Goal: Task Accomplishment & Management: Use online tool/utility

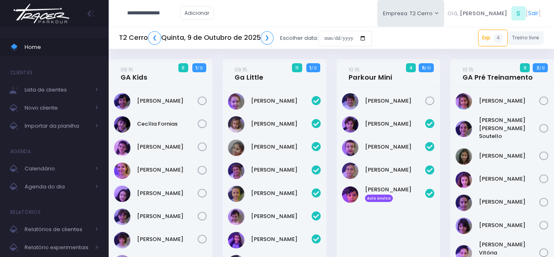
click at [159, 16] on input "**********" at bounding box center [153, 13] width 53 height 16
type input "**********"
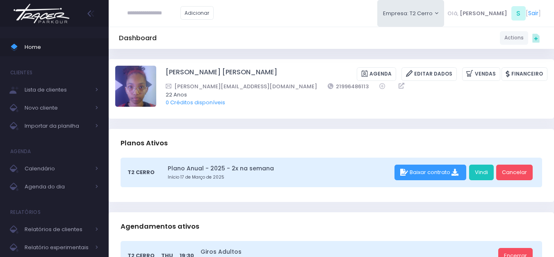
click at [33, 15] on img at bounding box center [41, 13] width 62 height 29
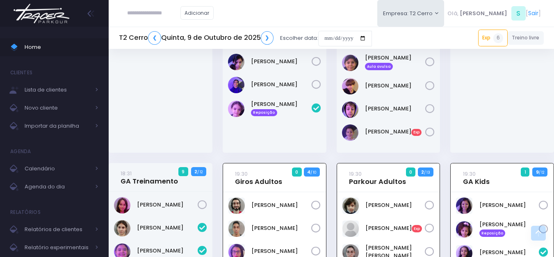
scroll to position [904, 0]
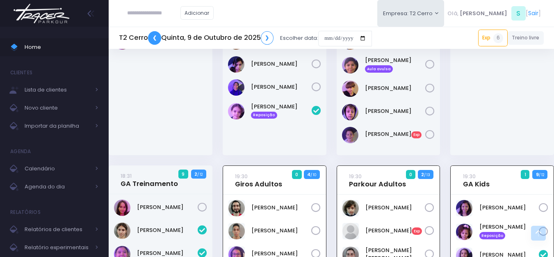
click at [156, 41] on link "❮" at bounding box center [154, 38] width 13 height 14
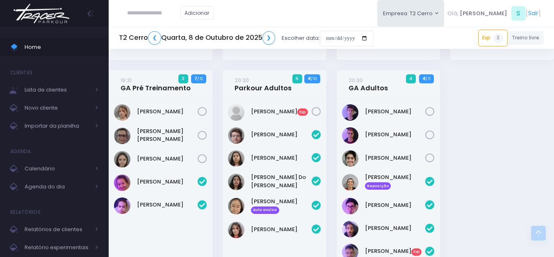
scroll to position [1077, 0]
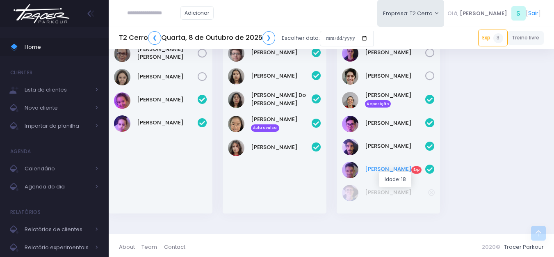
click at [387, 165] on link "Marcos Santos Exp" at bounding box center [395, 169] width 61 height 8
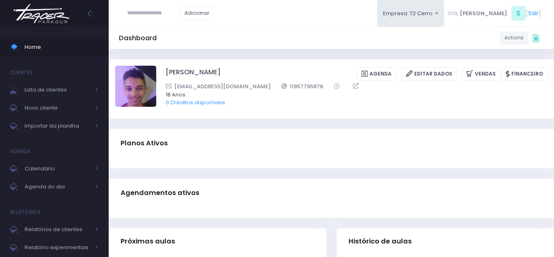
drag, startPoint x: 334, startPoint y: 84, endPoint x: 284, endPoint y: 82, distance: 50.0
click at [284, 82] on div "[EMAIL_ADDRESS][DOMAIN_NAME] 11957795876" at bounding box center [351, 86] width 371 height 9
copy div "11957795876"
click at [43, 18] on img at bounding box center [41, 13] width 62 height 29
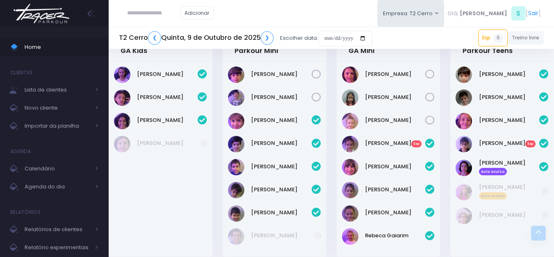
scroll to position [340, 0]
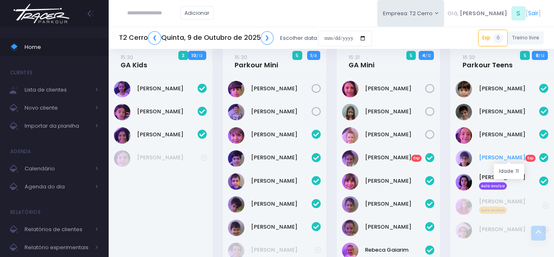
click at [483, 157] on link "Lucas Moreira Exp" at bounding box center [509, 157] width 61 height 8
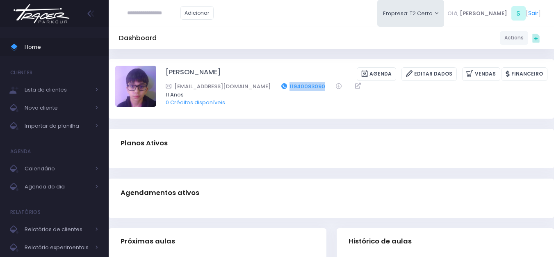
drag, startPoint x: 309, startPoint y: 85, endPoint x: 266, endPoint y: 85, distance: 42.6
click at [266, 85] on div "taninsagioro@hotmail.com 11940083090" at bounding box center [351, 86] width 371 height 9
copy div "11940083090"
click at [48, 15] on img at bounding box center [41, 13] width 62 height 29
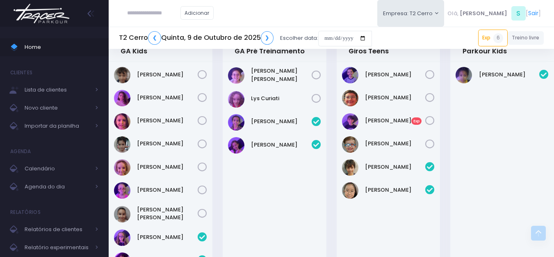
scroll to position [586, 0]
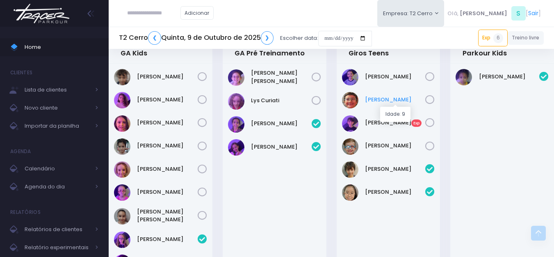
click at [377, 99] on link "Gabriel Bicca" at bounding box center [395, 99] width 61 height 8
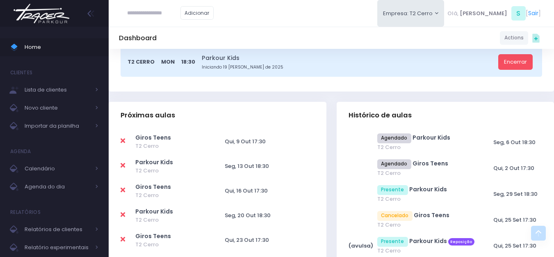
scroll to position [287, 0]
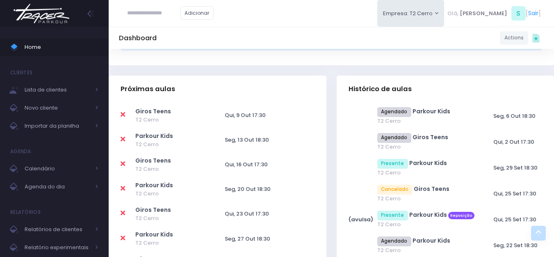
click at [123, 112] on icon at bounding box center [122, 114] width 5 height 7
type input "**********"
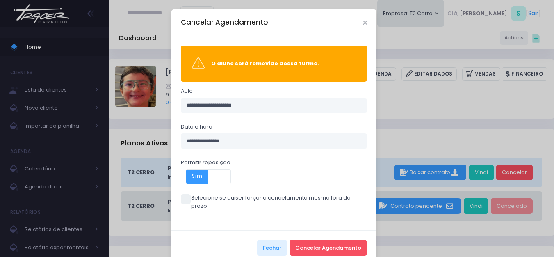
click at [186, 198] on span at bounding box center [186, 199] width 10 height 10
click at [302, 239] on button "Cancelar Agendamento" at bounding box center [327, 247] width 77 height 16
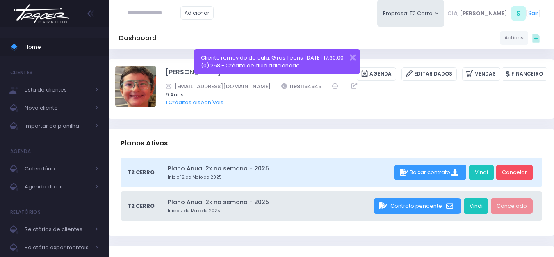
click at [54, 17] on img at bounding box center [41, 13] width 62 height 29
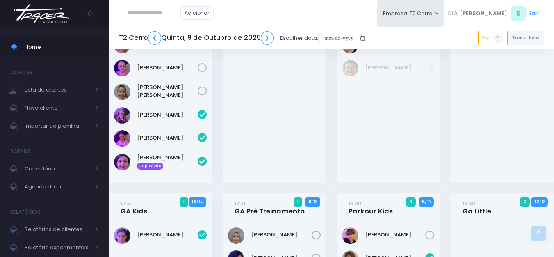
scroll to position [709, 0]
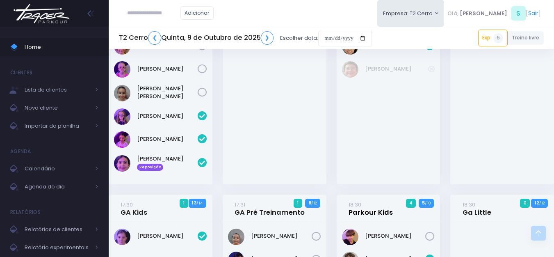
click at [371, 212] on link "18:30 Parkour Kids" at bounding box center [370, 208] width 44 height 16
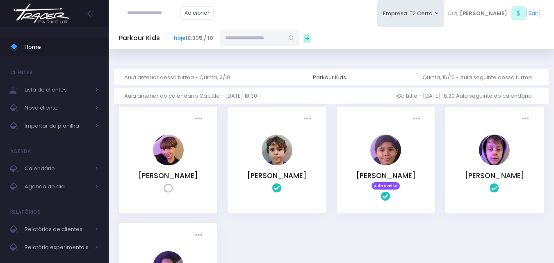
click at [277, 38] on input "text" at bounding box center [252, 38] width 64 height 16
type input "**********"
click at [257, 51] on link "[PERSON_NAME] da costa" at bounding box center [260, 56] width 48 height 16
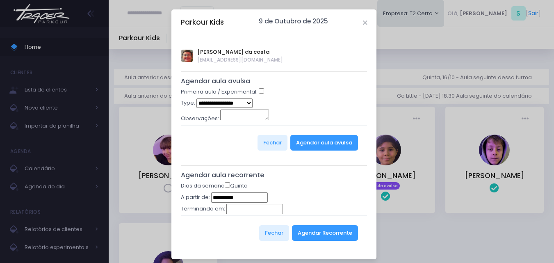
type input "**********"
click at [224, 109] on div "**********" at bounding box center [274, 103] width 186 height 11
drag, startPoint x: 219, startPoint y: 102, endPoint x: 219, endPoint y: 107, distance: 4.9
click at [219, 102] on select "**********" at bounding box center [224, 102] width 56 height 9
select select "*"
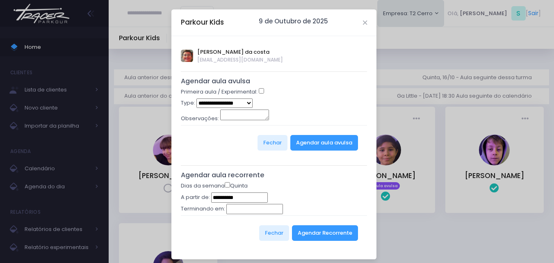
click at [196, 98] on select "**********" at bounding box center [224, 102] width 56 height 9
click at [302, 148] on button "Agendar aula avulsa" at bounding box center [324, 143] width 68 height 16
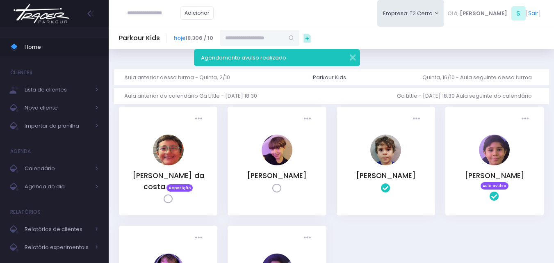
click at [51, 18] on img at bounding box center [41, 13] width 62 height 29
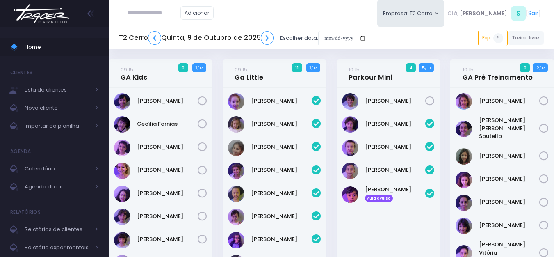
scroll to position [1387, 0]
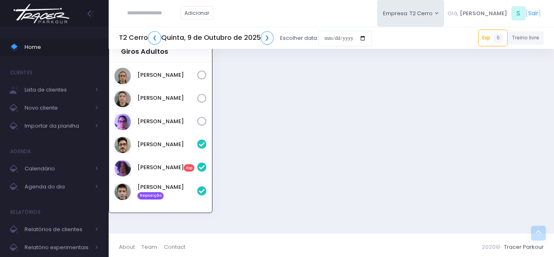
click at [40, 20] on img at bounding box center [41, 13] width 62 height 29
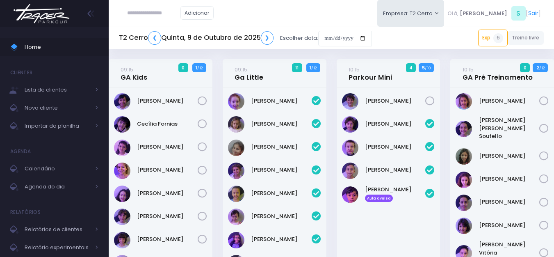
scroll to position [1387, 0]
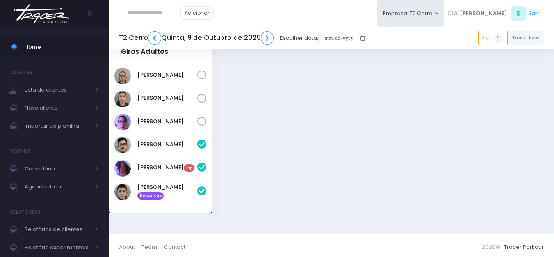
click at [48, 14] on img at bounding box center [41, 13] width 62 height 29
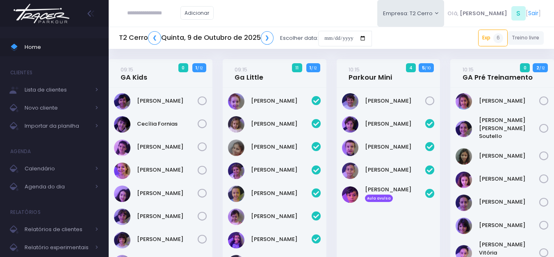
scroll to position [1387, 0]
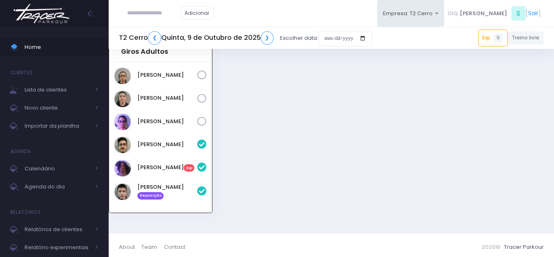
click at [55, 14] on img at bounding box center [41, 13] width 62 height 29
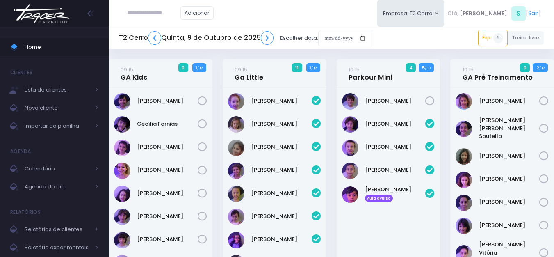
scroll to position [1387, 0]
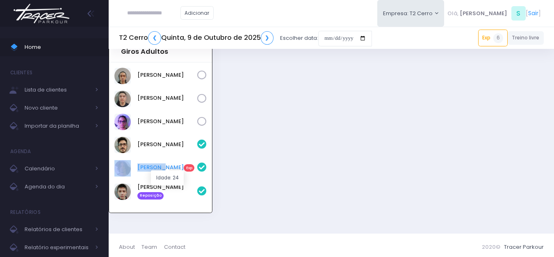
drag, startPoint x: 132, startPoint y: 166, endPoint x: 161, endPoint y: 166, distance: 29.5
click at [161, 166] on div "[PERSON_NAME] Exp" at bounding box center [160, 168] width 92 height 16
click at [162, 163] on link "[PERSON_NAME] Exp" at bounding box center [167, 167] width 60 height 8
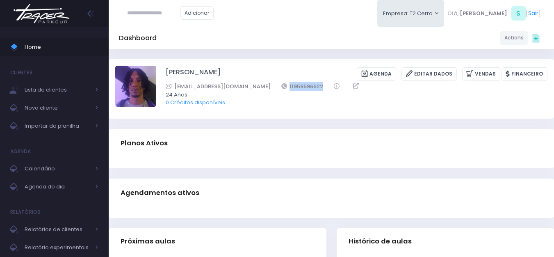
drag, startPoint x: 305, startPoint y: 84, endPoint x: 256, endPoint y: 88, distance: 49.7
click at [256, 88] on div "[EMAIL_ADDRESS][DOMAIN_NAME] 11959596622" at bounding box center [351, 86] width 371 height 9
copy link "11959596622"
